Goal: Check status: Check status

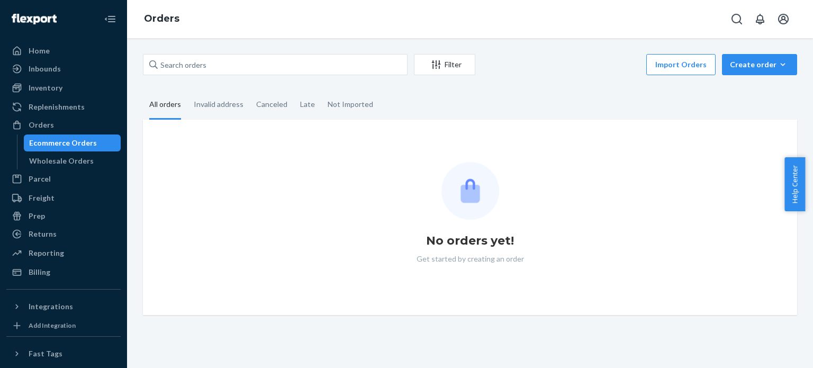
drag, startPoint x: 489, startPoint y: 95, endPoint x: 400, endPoint y: 95, distance: 88.9
click at [485, 94] on fieldset "All orders Invalid address Canceled Late Not Imported" at bounding box center [470, 105] width 654 height 29
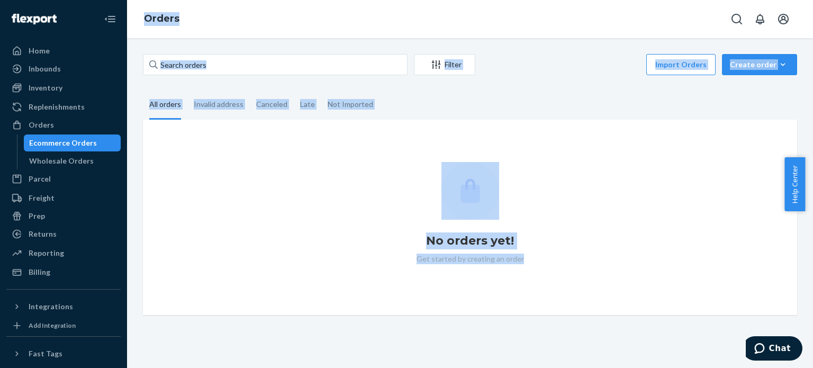
drag, startPoint x: 141, startPoint y: 14, endPoint x: 532, endPoint y: 392, distance: 543.6
click at [532, 367] on html "Home Inbounds Shipping Plans Problems Inventory Products Replenishments Orders …" at bounding box center [406, 184] width 813 height 368
click at [532, 353] on div "Filter Import Orders Create order Ecommerce order Removal order All orders Inva…" at bounding box center [470, 203] width 686 height 330
drag, startPoint x: 557, startPoint y: 315, endPoint x: 143, endPoint y: 26, distance: 504.8
click at [143, 26] on div "Orders Filter Import Orders Create order Ecommerce order Removal order All orde…" at bounding box center [470, 184] width 686 height 368
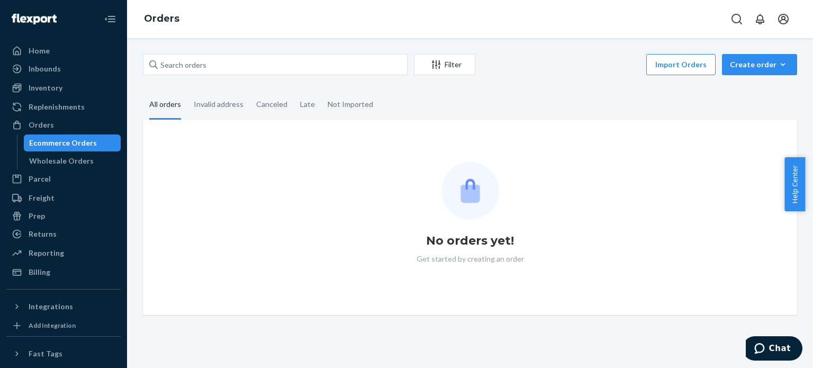
click at [141, 28] on ol "Orders" at bounding box center [162, 19] width 52 height 31
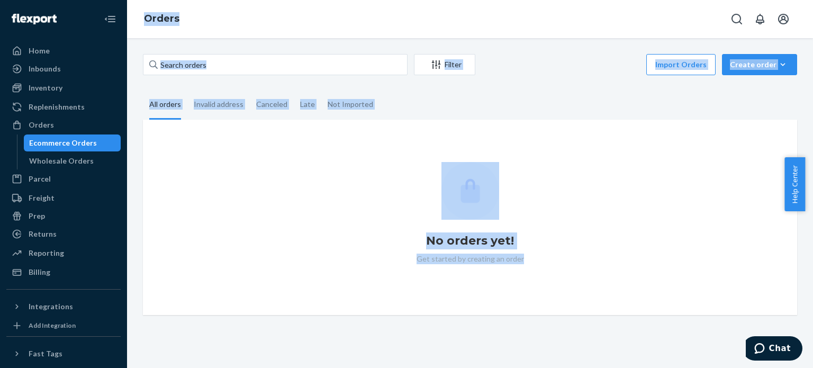
drag, startPoint x: 128, startPoint y: 17, endPoint x: 670, endPoint y: 279, distance: 602.0
click at [670, 279] on div "Orders Filter Import Orders Create order Ecommerce order Removal order All orde…" at bounding box center [470, 184] width 686 height 368
drag, startPoint x: 670, startPoint y: 279, endPoint x: 694, endPoint y: 277, distance: 24.4
click at [669, 278] on div "No orders yet! Get started by creating an order" at bounding box center [470, 217] width 654 height 195
click at [637, 266] on div "No orders yet! Get started by creating an order" at bounding box center [469, 217] width 637 height 111
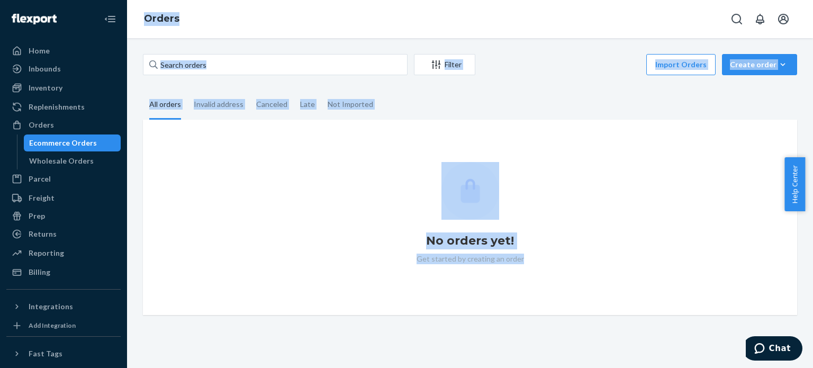
drag, startPoint x: 710, startPoint y: 295, endPoint x: 121, endPoint y: 33, distance: 644.6
click at [118, 33] on div "Home Inbounds Shipping Plans Problems Inventory Products Replenishments Orders …" at bounding box center [406, 184] width 813 height 368
click at [138, 28] on ol "Orders" at bounding box center [162, 19] width 52 height 31
drag, startPoint x: 131, startPoint y: 14, endPoint x: 695, endPoint y: 285, distance: 625.5
click at [695, 285] on div "Orders Filter Import Orders Create order Ecommerce order Removal order All orde…" at bounding box center [470, 184] width 686 height 368
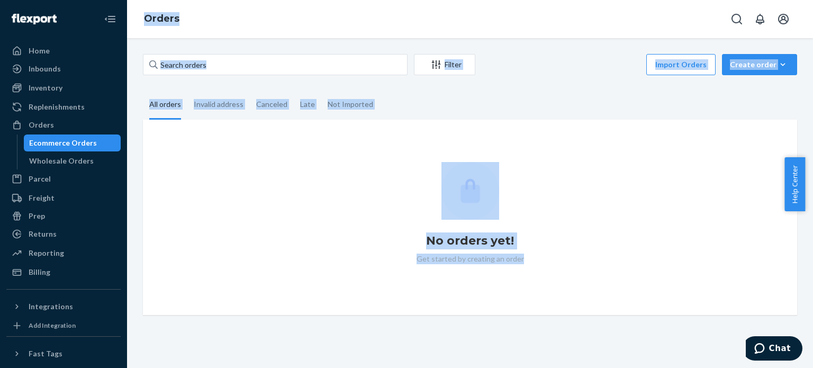
click at [695, 285] on div "No orders yet! Get started by creating an order" at bounding box center [470, 217] width 654 height 195
drag, startPoint x: 678, startPoint y: 278, endPoint x: 137, endPoint y: 13, distance: 602.2
click at [137, 13] on div "Orders Filter Import Orders Create order Ecommerce order Removal order All orde…" at bounding box center [470, 184] width 686 height 368
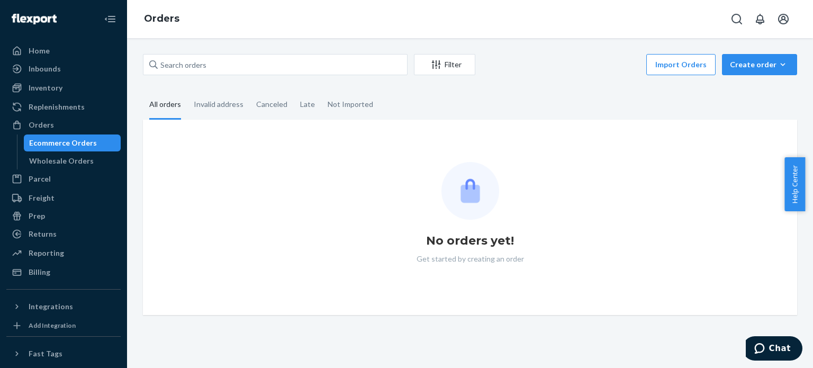
click at [140, 17] on ol "Orders" at bounding box center [162, 19] width 52 height 31
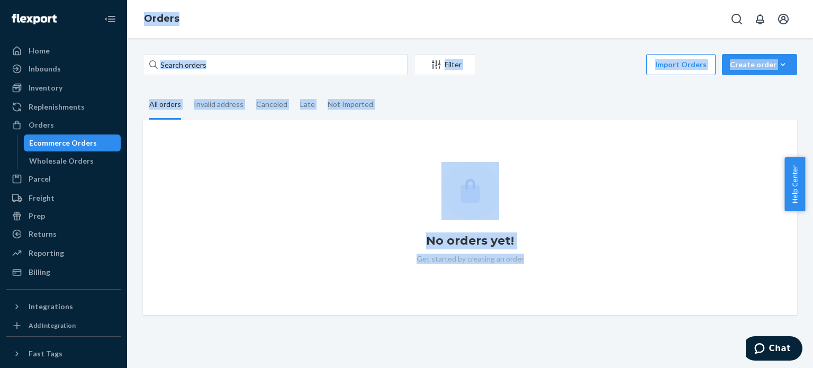
drag, startPoint x: 128, startPoint y: 11, endPoint x: 678, endPoint y: 340, distance: 641.0
click at [678, 340] on div "Orders Filter Import Orders Create order Ecommerce order Removal order All orde…" at bounding box center [470, 184] width 686 height 368
click at [666, 332] on div "Filter Import Orders Create order Ecommerce order Removal order All orders Inva…" at bounding box center [470, 203] width 686 height 330
drag, startPoint x: 136, startPoint y: 5, endPoint x: 622, endPoint y: 246, distance: 543.0
click at [622, 246] on div "Orders Filter Import Orders Create order Ecommerce order Removal order All orde…" at bounding box center [470, 184] width 686 height 368
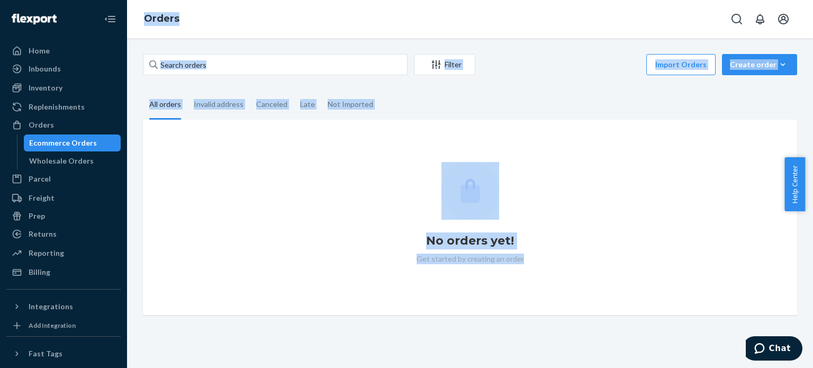
click at [622, 246] on div "No orders yet! Get started by creating an order" at bounding box center [469, 217] width 637 height 111
drag, startPoint x: 635, startPoint y: 254, endPoint x: 112, endPoint y: 20, distance: 572.7
click at [103, 17] on div "Home Inbounds Shipping Plans Problems Inventory Products Replenishments Orders …" at bounding box center [406, 184] width 813 height 368
click at [166, 23] on link "Orders" at bounding box center [161, 19] width 35 height 12
click at [136, 26] on ol "Orders" at bounding box center [162, 19] width 52 height 31
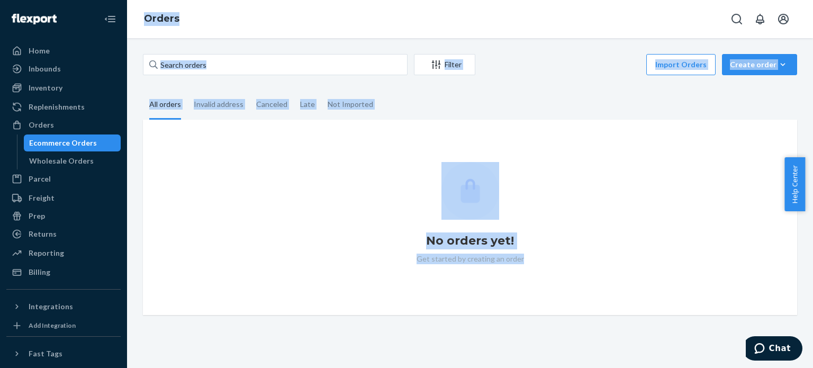
drag, startPoint x: 137, startPoint y: 12, endPoint x: 563, endPoint y: 256, distance: 491.0
click at [563, 256] on div "Orders Filter Import Orders Create order Ecommerce order Removal order All orde…" at bounding box center [470, 184] width 686 height 368
click at [563, 256] on div "No orders yet! Get started by creating an order" at bounding box center [469, 217] width 637 height 111
drag, startPoint x: 600, startPoint y: 267, endPoint x: 136, endPoint y: 16, distance: 527.4
click at [136, 16] on div "Orders Filter Import Orders Create order Ecommerce order Removal order All orde…" at bounding box center [470, 184] width 686 height 368
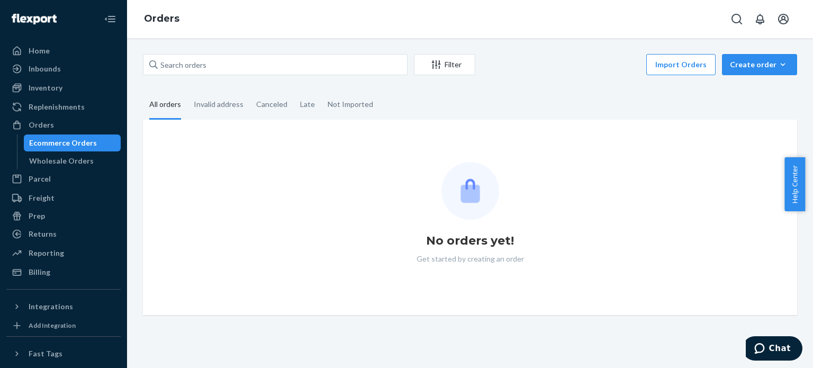
click at [136, 16] on ol "Orders" at bounding box center [162, 19] width 52 height 31
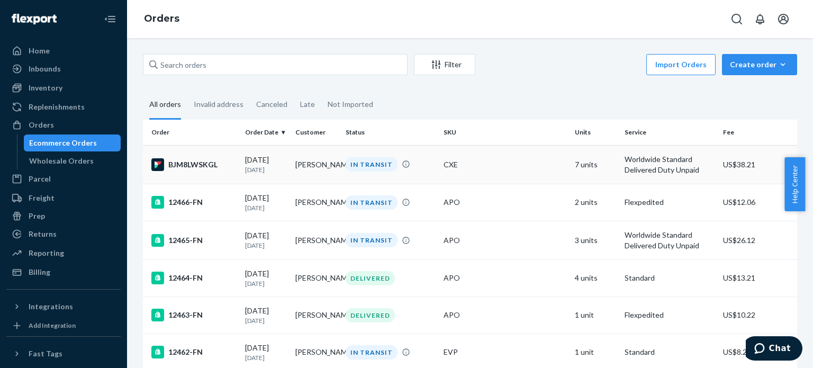
click at [201, 171] on td "BJM8LWSKGL" at bounding box center [192, 164] width 98 height 39
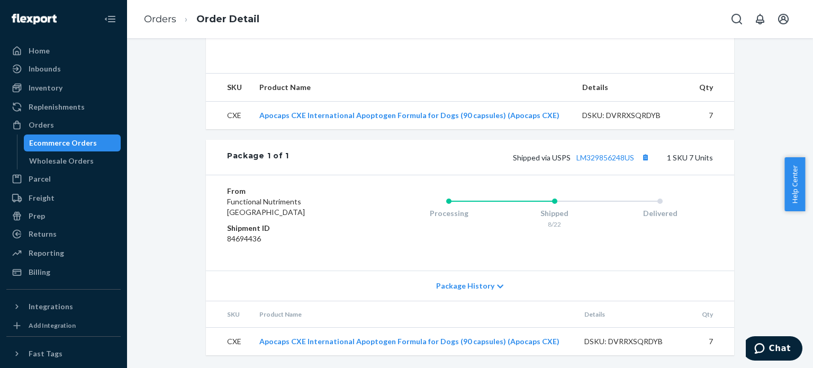
scroll to position [343, 0]
drag, startPoint x: 631, startPoint y: 152, endPoint x: 574, endPoint y: 166, distance: 58.7
click at [574, 166] on div "Package 1 of 1 Shipped via USPS LM329856248US 1 SKU 7 Units" at bounding box center [470, 157] width 528 height 35
copy link "LM329856248US"
click at [466, 170] on div "Package 1 of 1 Shipped via USPS LM329856248US 1 SKU 7 Units" at bounding box center [470, 157] width 528 height 35
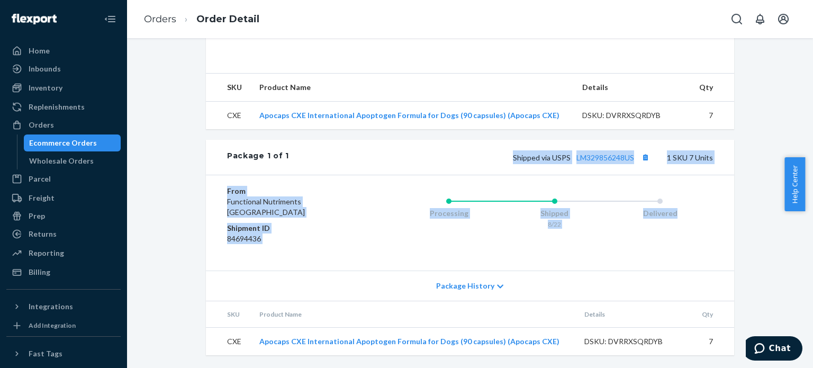
drag, startPoint x: 541, startPoint y: 163, endPoint x: 700, endPoint y: 179, distance: 159.6
click at [700, 179] on div "Package 1 of 1 Shipped via USPS LM329856248US 1 SKU 7 Units From Functional Nut…" at bounding box center [470, 247] width 528 height 215
click at [700, 179] on div "From Functional Nutriments [GEOGRAPHIC_DATA] Shipment ID 84694436 Processing Sh…" at bounding box center [470, 223] width 528 height 96
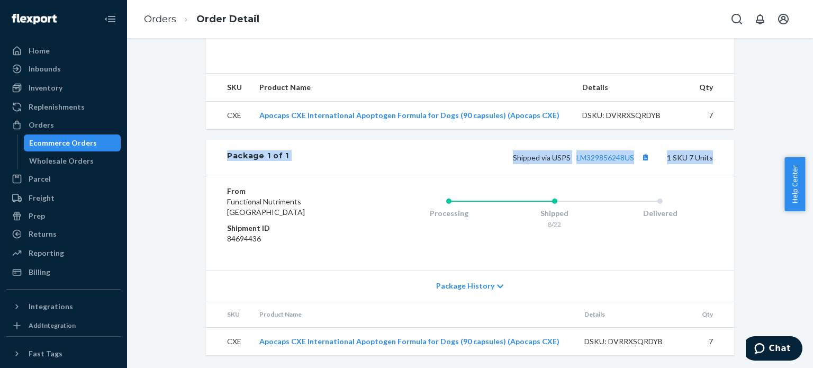
drag, startPoint x: 721, startPoint y: 165, endPoint x: 178, endPoint y: 160, distance: 543.6
click at [178, 160] on div "Flexport Order # BJM8LWSKGL • Worldwide Standard Delivered Duty Unpaid / US$38.…" at bounding box center [470, 54] width 670 height 627
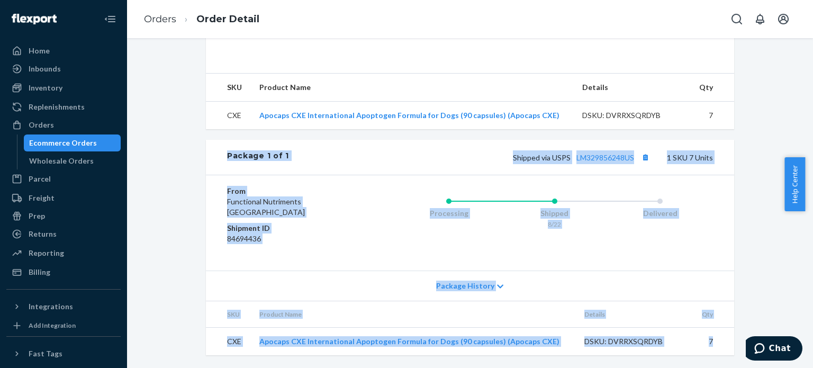
drag, startPoint x: 192, startPoint y: 142, endPoint x: 723, endPoint y: 338, distance: 565.4
click at [723, 338] on div "Flexport Order # BJM8LWSKGL • Worldwide Standard Delivered Duty Unpaid / US$38.…" at bounding box center [470, 54] width 670 height 627
click at [723, 338] on td "7" at bounding box center [713, 342] width 42 height 28
drag, startPoint x: 723, startPoint y: 338, endPoint x: 203, endPoint y: 160, distance: 548.7
click at [206, 160] on div "Package 1 of 1 Shipped via USPS LM329856248US 1 SKU 7 Units From Functional Nut…" at bounding box center [470, 247] width 528 height 215
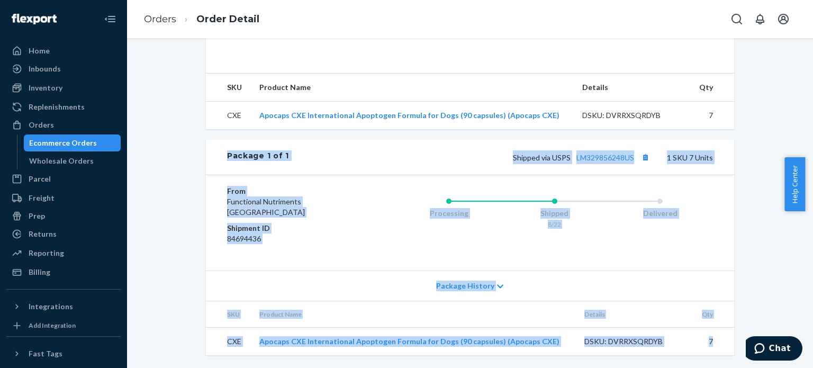
click at [206, 160] on div "Package 1 of 1 Shipped via USPS LM329856248US 1 SKU 7 Units" at bounding box center [470, 157] width 528 height 35
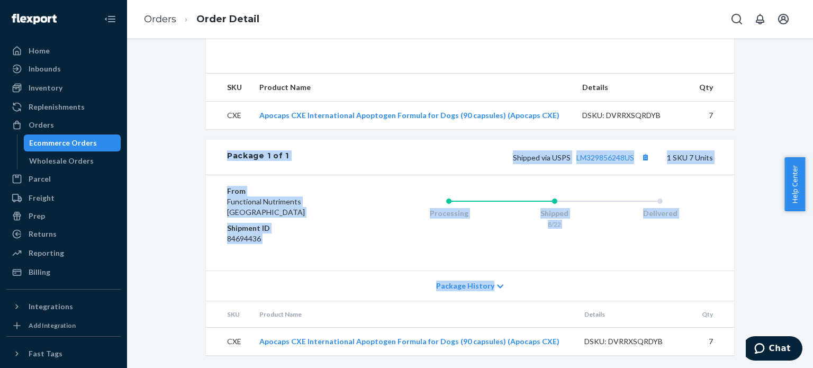
drag, startPoint x: 204, startPoint y: 152, endPoint x: 707, endPoint y: 344, distance: 538.8
click at [719, 349] on div "Package 1 of 1 Shipped via USPS LM329856248US 1 SKU 7 Units From Functional Nut…" at bounding box center [470, 247] width 528 height 215
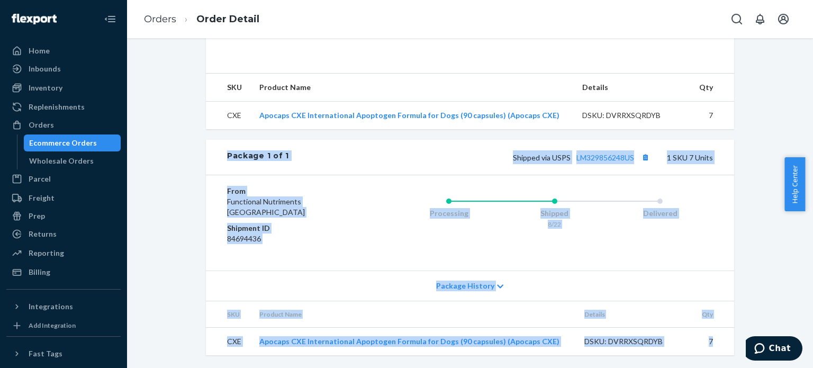
click at [706, 342] on td "7" at bounding box center [713, 342] width 42 height 28
drag, startPoint x: 724, startPoint y: 342, endPoint x: 230, endPoint y: 141, distance: 533.7
click at [230, 141] on div "Package 1 of 1 Shipped via USPS LM329856248US 1 SKU 7 Units From Functional Nut…" at bounding box center [470, 247] width 528 height 215
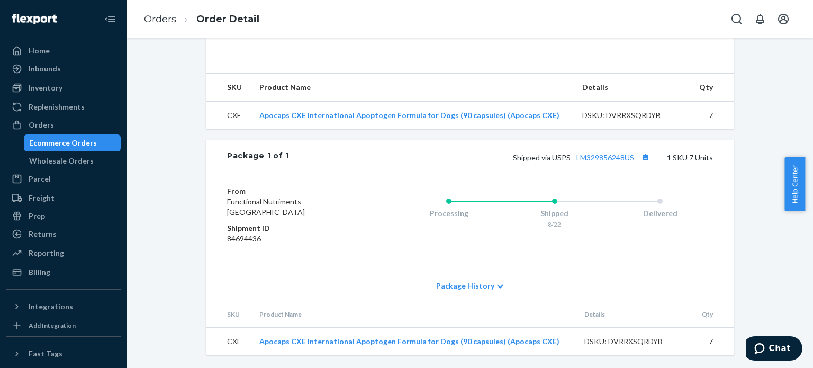
click at [220, 148] on div "Package 1 of 1 Shipped via USPS LM329856248US 1 SKU 7 Units" at bounding box center [470, 157] width 528 height 35
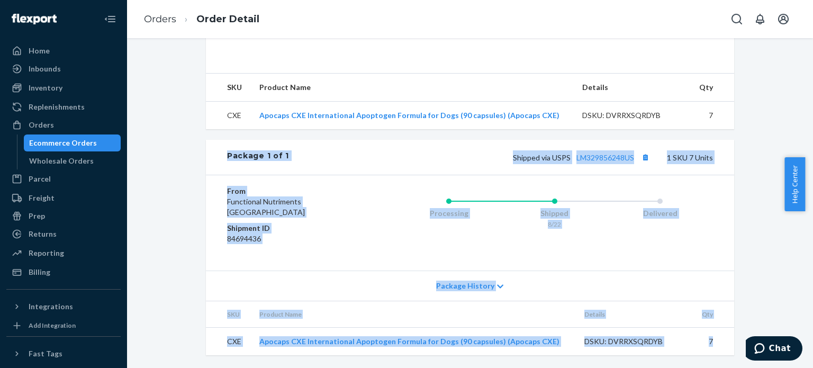
drag, startPoint x: 220, startPoint y: 148, endPoint x: 728, endPoint y: 350, distance: 547.1
click at [728, 350] on div "Package 1 of 1 Shipped via USPS LM329856248US 1 SKU 7 Units From Functional Nut…" at bounding box center [470, 247] width 528 height 215
click at [727, 350] on td "7" at bounding box center [713, 342] width 42 height 28
drag, startPoint x: 719, startPoint y: 344, endPoint x: 179, endPoint y: 168, distance: 567.8
click at [179, 168] on div "Flexport Order # BJM8LWSKGL • Worldwide Standard Delivered Duty Unpaid / US$38.…" at bounding box center [470, 54] width 670 height 627
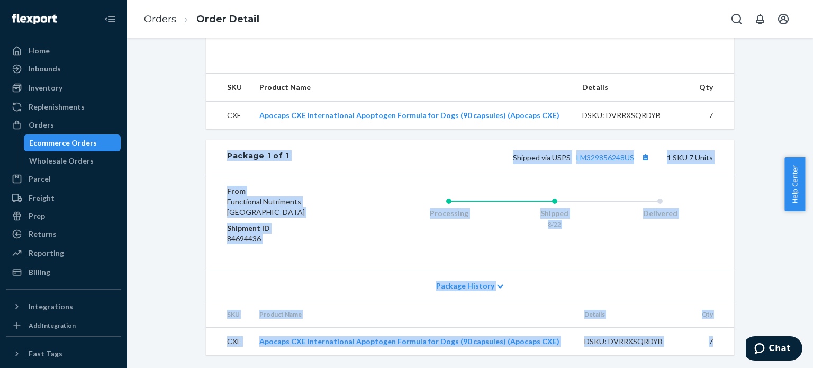
click at [214, 159] on div "Package 1 of 1 Shipped via USPS LM329856248US 1 SKU 7 Units" at bounding box center [470, 157] width 528 height 35
drag, startPoint x: 330, startPoint y: 188, endPoint x: 721, endPoint y: 344, distance: 421.5
click at [721, 344] on div "Package 1 of 1 Shipped via USPS LM329856248US 1 SKU 7 Units From Functional Nut…" at bounding box center [470, 247] width 528 height 215
click at [721, 344] on td "7" at bounding box center [713, 342] width 42 height 28
drag, startPoint x: 714, startPoint y: 333, endPoint x: 202, endPoint y: 151, distance: 543.5
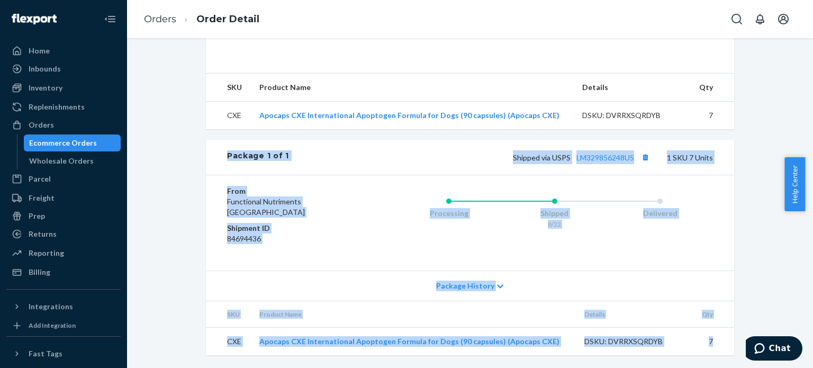
click at [206, 151] on div "Package 1 of 1 Shipped via USPS LM329856248US 1 SKU 7 Units From Functional Nut…" at bounding box center [470, 247] width 528 height 215
click at [206, 151] on div "Package 1 of 1 Shipped via USPS LM329856248US 1 SKU 7 Units" at bounding box center [470, 157] width 528 height 35
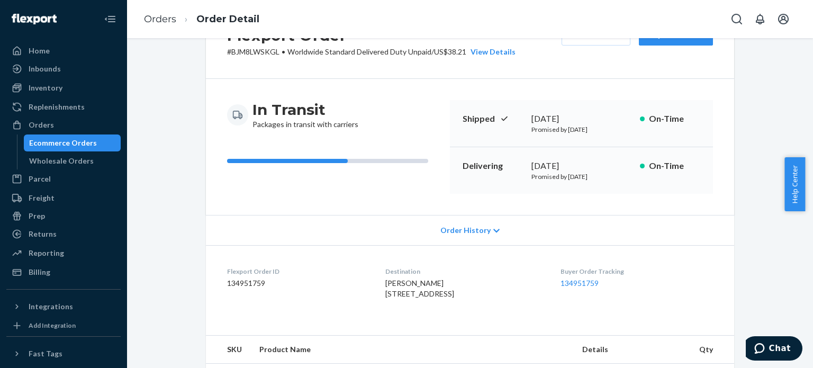
scroll to position [53, 0]
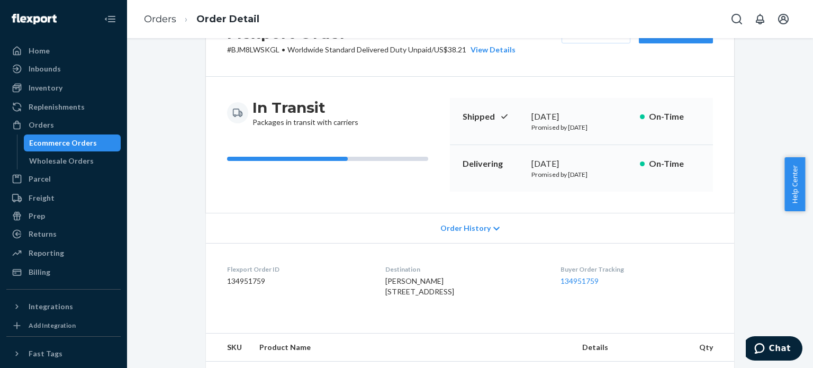
drag, startPoint x: 491, startPoint y: 353, endPoint x: 169, endPoint y: 129, distance: 392.4
click at [169, 129] on div "Flexport Order # BJM8LWSKGL • Worldwide Standard Delivered Duty Unpaid / US$38.…" at bounding box center [470, 314] width 670 height 627
click at [176, 129] on div "Flexport Order # BJM8LWSKGL • Worldwide Standard Delivered Duty Unpaid / US$38.…" at bounding box center [470, 314] width 670 height 627
click at [493, 231] on icon at bounding box center [496, 228] width 6 height 7
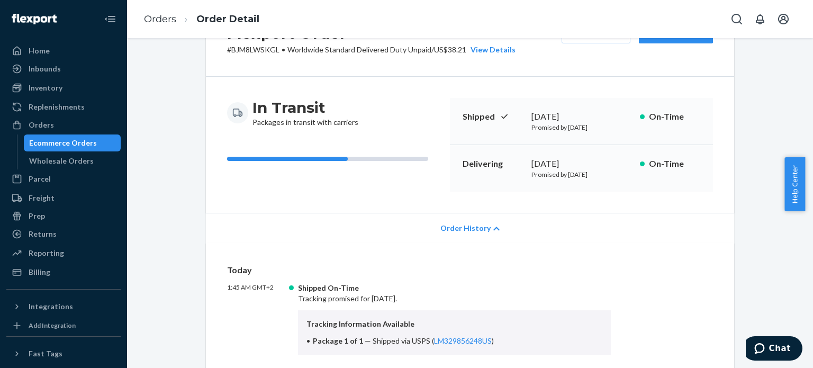
click at [493, 231] on icon at bounding box center [496, 228] width 6 height 7
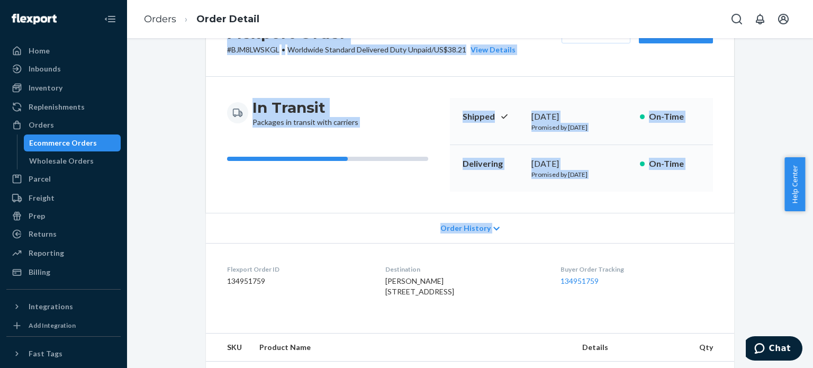
scroll to position [0, 0]
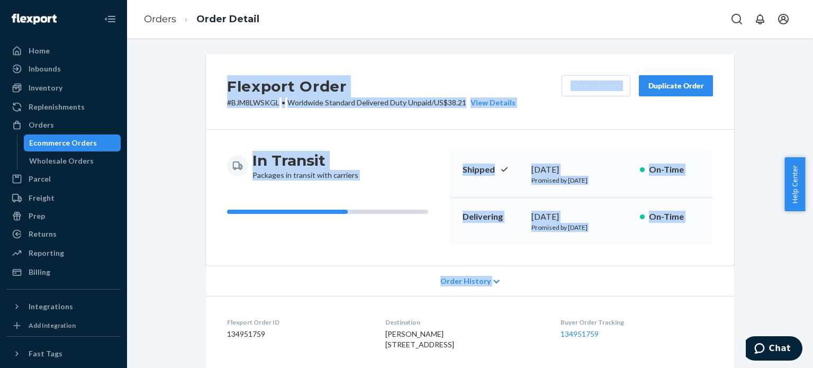
drag, startPoint x: 516, startPoint y: 231, endPoint x: 216, endPoint y: 73, distance: 339.1
click at [216, 73] on div "Flexport Order # BJM8LWSKGL • Worldwide Standard Delivered Duty Unpaid / US$38.…" at bounding box center [470, 248] width 528 height 388
click at [216, 73] on div "Flexport Order # BJM8LWSKGL • Worldwide Standard Delivered Duty Unpaid / US$38.…" at bounding box center [470, 92] width 528 height 76
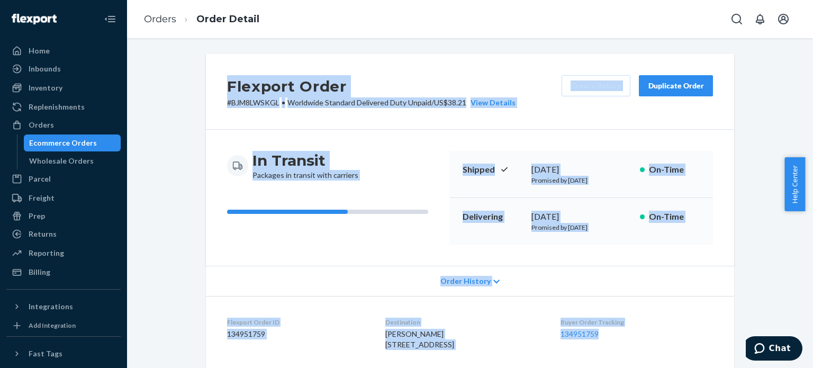
drag, startPoint x: 205, startPoint y: 72, endPoint x: 654, endPoint y: 330, distance: 517.2
click at [654, 330] on div "Flexport Order # BJM8LWSKGL • Worldwide Standard Delivered Duty Unpaid / US$38.…" at bounding box center [470, 248] width 528 height 388
click at [572, 284] on div "Order History" at bounding box center [470, 281] width 528 height 30
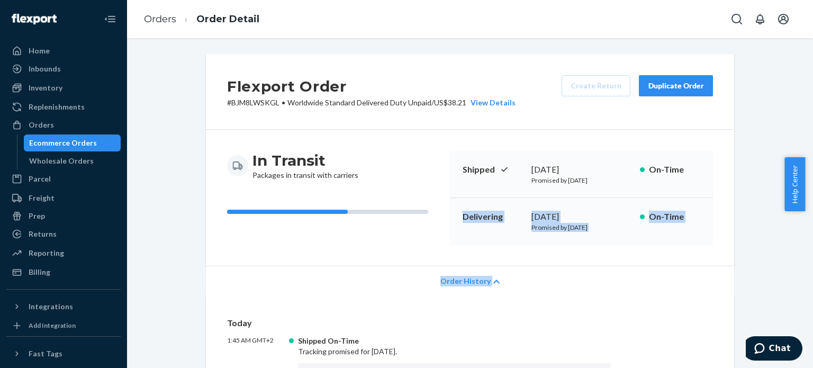
drag, startPoint x: 548, startPoint y: 284, endPoint x: 455, endPoint y: 248, distance: 99.9
click at [506, 281] on div "Order History" at bounding box center [470, 281] width 528 height 30
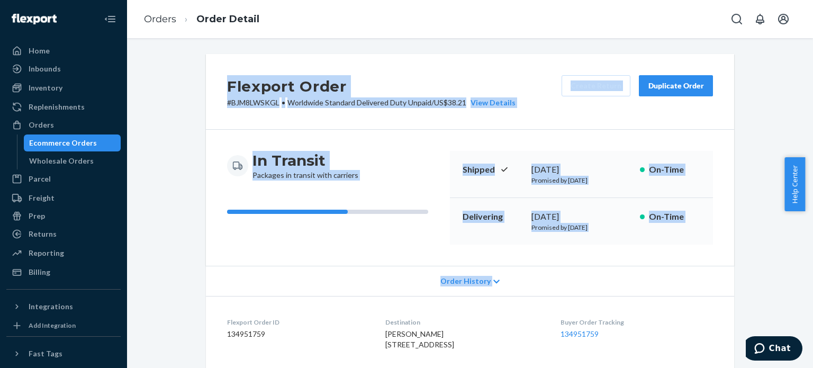
drag, startPoint x: 326, startPoint y: 102, endPoint x: 708, endPoint y: 270, distance: 418.1
click at [708, 270] on div "Flexport Order # BJM8LWSKGL • Worldwide Standard Delivered Duty Unpaid / US$38.…" at bounding box center [470, 248] width 528 height 388
click at [354, 234] on div "In Transit Packages in transit with carriers" at bounding box center [334, 198] width 214 height 94
click at [199, 83] on div "Flexport Order # BJM8LWSKGL • Worldwide Standard Delivered Duty Unpaid / US$38.…" at bounding box center [470, 361] width 544 height 614
drag, startPoint x: 201, startPoint y: 72, endPoint x: 635, endPoint y: 285, distance: 483.4
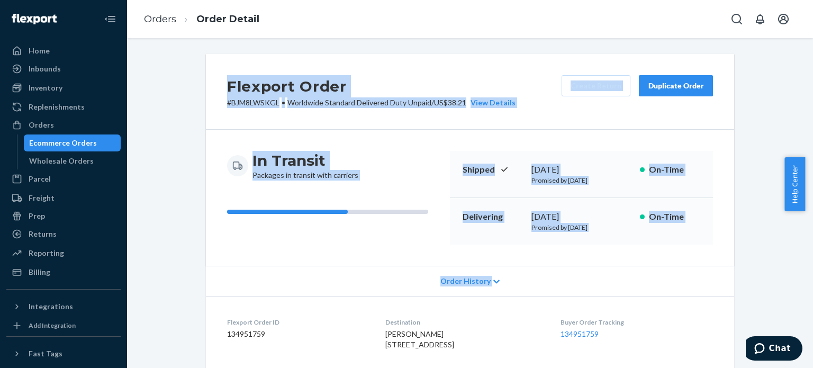
click at [635, 285] on div "Flexport Order # BJM8LWSKGL • Worldwide Standard Delivered Duty Unpaid / US$38.…" at bounding box center [470, 248] width 528 height 388
click at [635, 285] on div "Order History" at bounding box center [470, 281] width 528 height 30
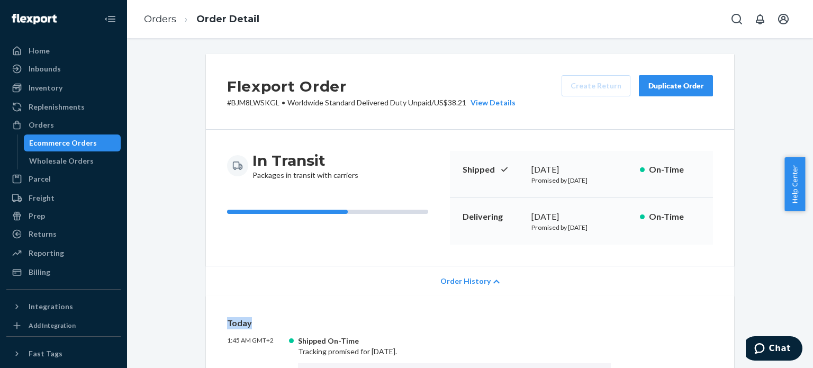
click at [635, 285] on div "Order History" at bounding box center [470, 281] width 528 height 30
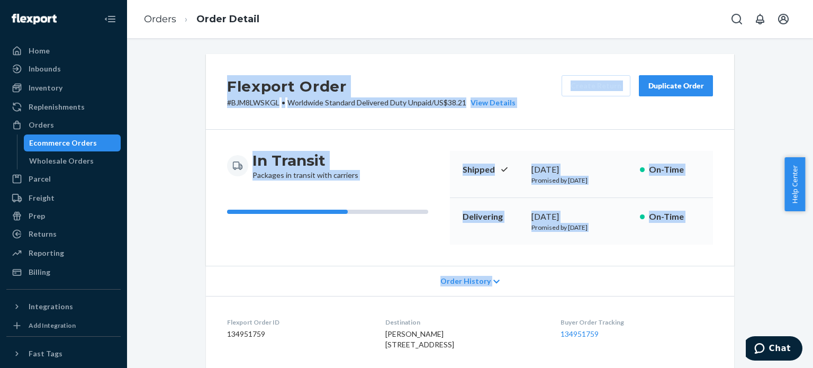
drag, startPoint x: 221, startPoint y: 72, endPoint x: 703, endPoint y: 282, distance: 525.5
click at [703, 282] on div "Flexport Order # BJM8LWSKGL • Worldwide Standard Delivered Duty Unpaid / US$38.…" at bounding box center [470, 248] width 528 height 388
click at [591, 293] on div "Order History" at bounding box center [470, 281] width 528 height 30
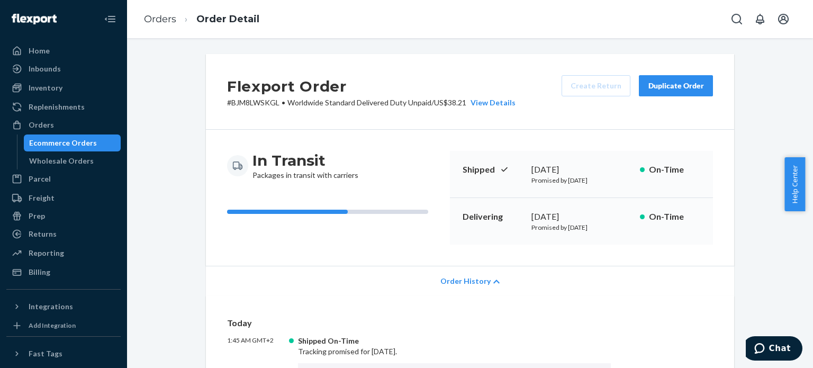
click at [591, 292] on div "Order History" at bounding box center [470, 281] width 528 height 30
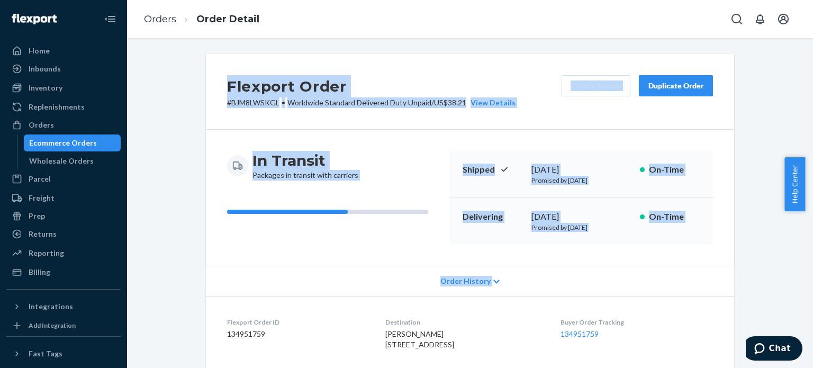
drag, startPoint x: 218, startPoint y: 84, endPoint x: 633, endPoint y: 285, distance: 461.9
click at [633, 285] on div "Flexport Order # BJM8LWSKGL • Worldwide Standard Delivered Duty Unpaid / US$38.…" at bounding box center [470, 248] width 528 height 388
click at [631, 285] on div "Order History" at bounding box center [470, 281] width 528 height 30
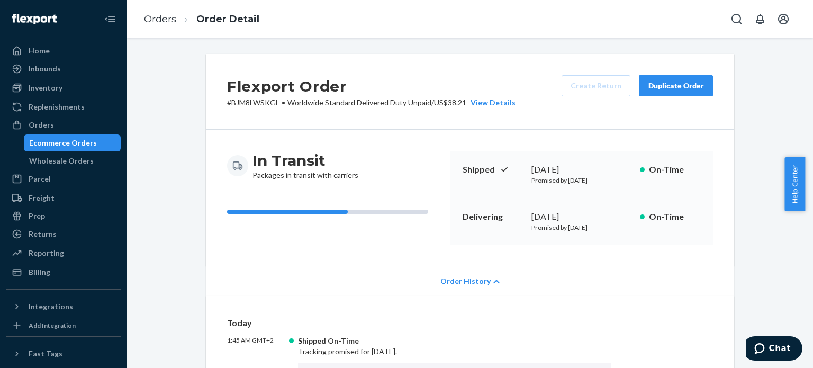
click at [631, 285] on div "Order History" at bounding box center [470, 281] width 528 height 30
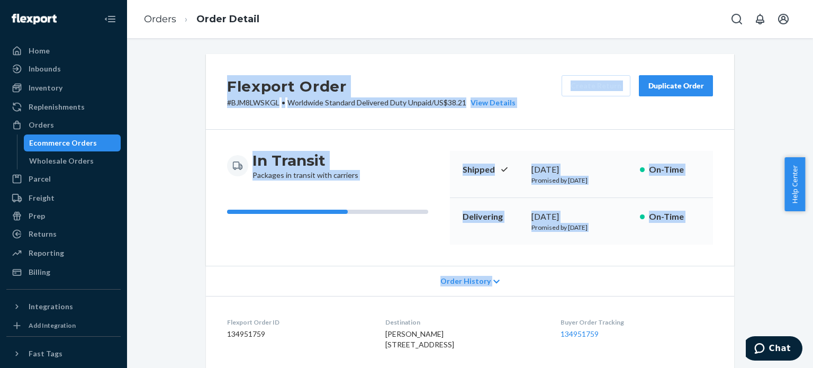
drag, startPoint x: 214, startPoint y: 84, endPoint x: 566, endPoint y: 274, distance: 400.5
click at [566, 274] on div "Flexport Order # BJM8LWSKGL • Worldwide Standard Delivered Duty Unpaid / US$38.…" at bounding box center [470, 248] width 528 height 388
click at [464, 88] on h2 "Flexport Order" at bounding box center [371, 86] width 288 height 22
drag, startPoint x: 351, startPoint y: 135, endPoint x: 600, endPoint y: 286, distance: 291.2
click at [601, 287] on div "Flexport Order # BJM8LWSKGL • Worldwide Standard Delivered Duty Unpaid / US$38.…" at bounding box center [470, 248] width 528 height 388
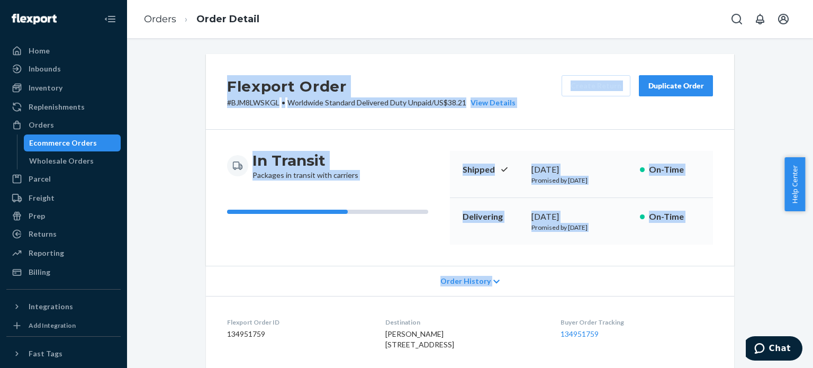
click at [600, 286] on div "Order History" at bounding box center [470, 281] width 528 height 30
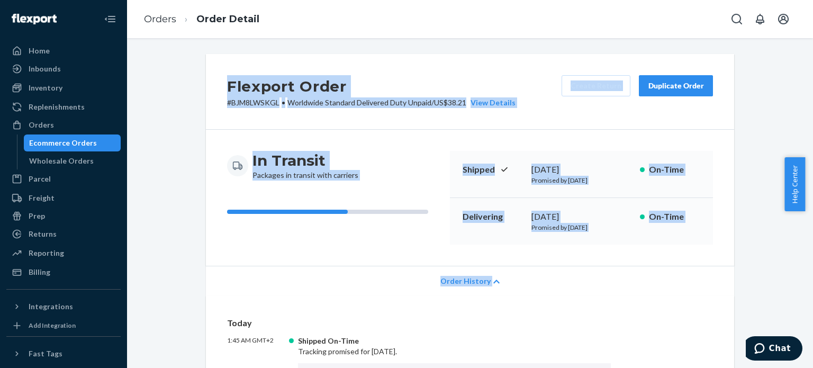
drag, startPoint x: 214, startPoint y: 79, endPoint x: 553, endPoint y: 283, distance: 395.6
click at [212, 88] on div "Flexport Order # BJM8LWSKGL • Worldwide Standard Delivered Duty Unpaid / US$38.…" at bounding box center [470, 92] width 528 height 76
drag, startPoint x: 243, startPoint y: 92, endPoint x: 563, endPoint y: 268, distance: 365.5
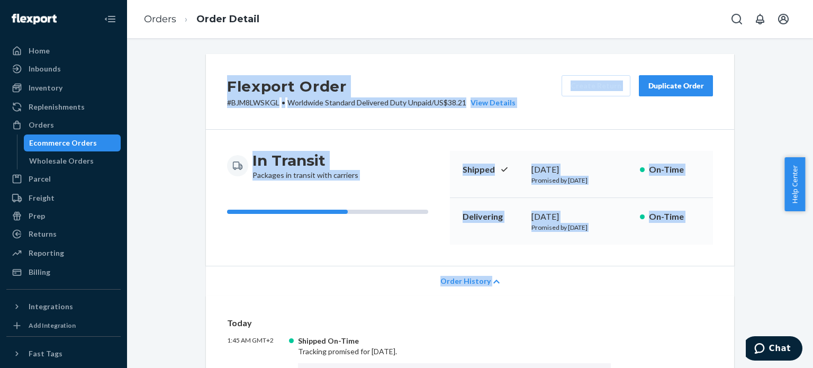
click at [212, 84] on div "Flexport Order # BJM8LWSKGL • Worldwide Standard Delivered Duty Unpaid / US$38.…" at bounding box center [470, 92] width 528 height 76
drag, startPoint x: 212, startPoint y: 74, endPoint x: 736, endPoint y: 232, distance: 547.9
drag, startPoint x: 387, startPoint y: 118, endPoint x: 724, endPoint y: 219, distance: 351.9
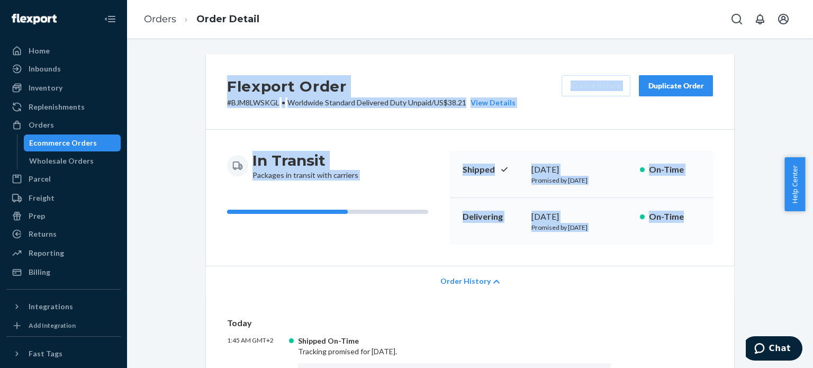
click at [724, 219] on div "In Transit Packages in transit with carriers Shipped [DATE] Promised by [DATE] …" at bounding box center [470, 198] width 528 height 136
drag, startPoint x: 710, startPoint y: 218, endPoint x: 202, endPoint y: 68, distance: 529.6
click at [206, 68] on div "Flexport Order # BJM8LWSKGL • Worldwide Standard Delivered Duty Unpaid / US$38.…" at bounding box center [470, 92] width 528 height 76
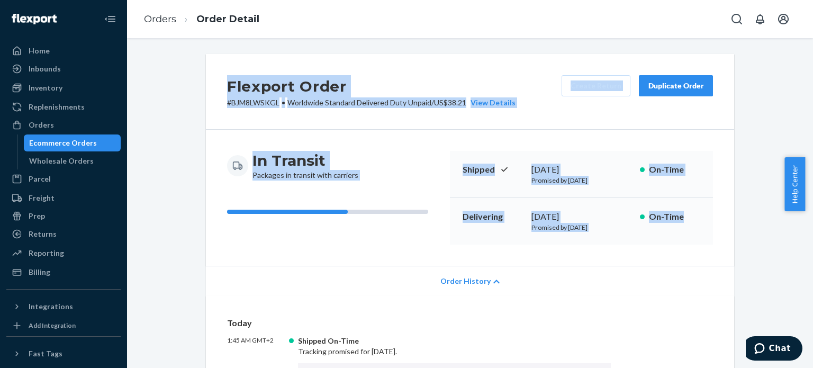
drag, startPoint x: 198, startPoint y: 55, endPoint x: 745, endPoint y: 228, distance: 574.0
drag, startPoint x: 742, startPoint y: 229, endPoint x: 206, endPoint y: 76, distance: 557.6
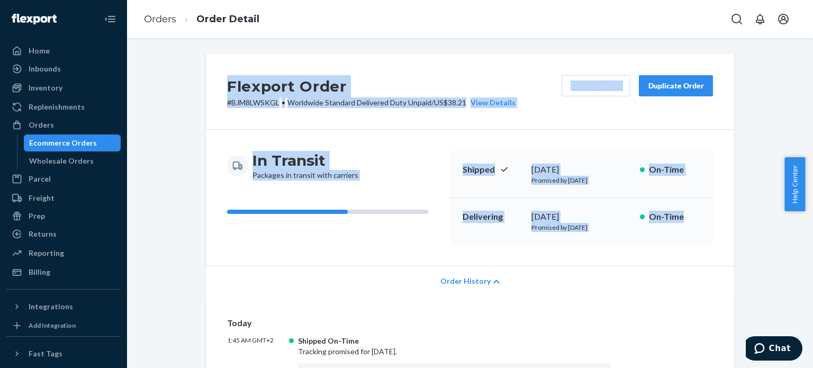
click at [206, 76] on div "Flexport Order # BJM8LWSKGL • Worldwide Standard Delivered Duty Unpaid / US$38.…" at bounding box center [470, 92] width 528 height 76
drag, startPoint x: 205, startPoint y: 61, endPoint x: 716, endPoint y: 224, distance: 536.5
click at [716, 224] on div "In Transit Packages in transit with carriers Shipped [DATE] Promised by [DATE] …" at bounding box center [470, 198] width 528 height 136
drag, startPoint x: 743, startPoint y: 227, endPoint x: 198, endPoint y: 63, distance: 569.4
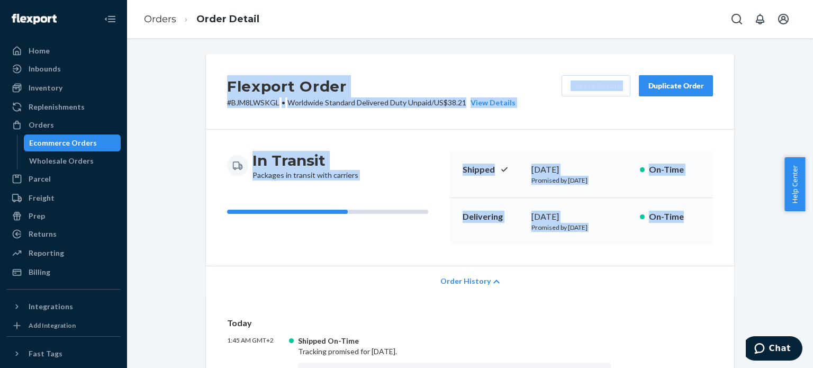
drag, startPoint x: 199, startPoint y: 61, endPoint x: 735, endPoint y: 248, distance: 567.2
click at [671, 252] on div "In Transit Packages in transit with carriers Shipped [DATE] Promised by [DATE] …" at bounding box center [470, 198] width 528 height 136
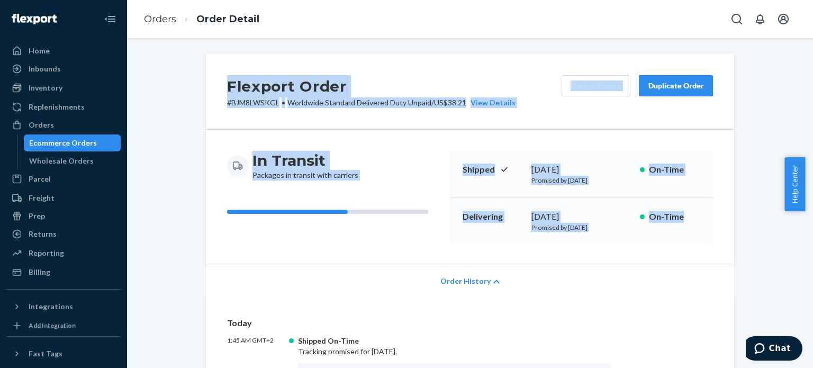
drag, startPoint x: 689, startPoint y: 245, endPoint x: 220, endPoint y: 78, distance: 497.2
click at [220, 78] on div "Flexport Order # BJM8LWSKGL • Worldwide Standard Delivered Duty Unpaid / US$38.…" at bounding box center [470, 92] width 528 height 76
drag, startPoint x: 202, startPoint y: 73, endPoint x: 741, endPoint y: 254, distance: 567.9
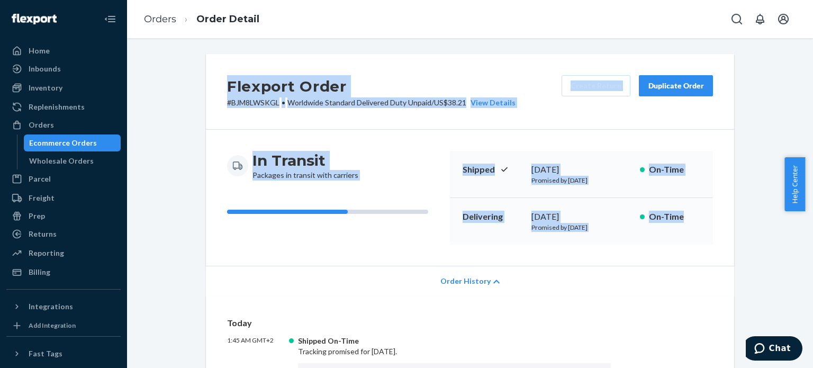
drag, startPoint x: 711, startPoint y: 232, endPoint x: 203, endPoint y: 66, distance: 534.6
click at [206, 66] on div "Flexport Order # BJM8LWSKGL • Worldwide Standard Delivered Duty Unpaid / US$38.…" at bounding box center [470, 92] width 528 height 76
drag, startPoint x: 202, startPoint y: 58, endPoint x: 730, endPoint y: 258, distance: 564.7
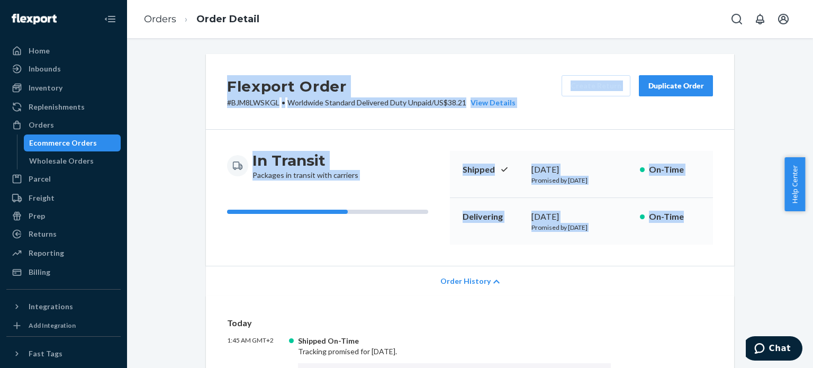
click at [730, 258] on div "In Transit Packages in transit with carriers Shipped [DATE] Promised by [DATE] …" at bounding box center [470, 198] width 528 height 136
